Goal: Navigation & Orientation: Find specific page/section

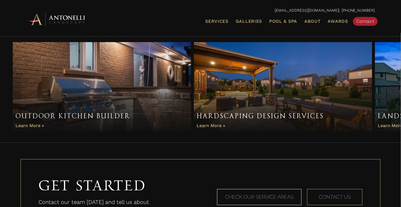
scroll to position [376, 0]
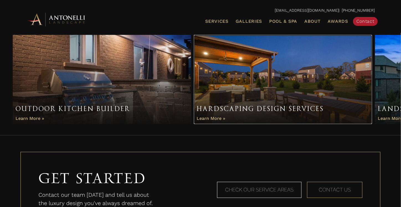
click at [217, 118] on link "Item 2 of 3" at bounding box center [283, 79] width 178 height 89
click at [242, 109] on link "Item 2 of 3" at bounding box center [283, 79] width 178 height 89
click at [234, 111] on link "Item 2 of 3" at bounding box center [283, 79] width 178 height 89
